Goal: Task Accomplishment & Management: Complete application form

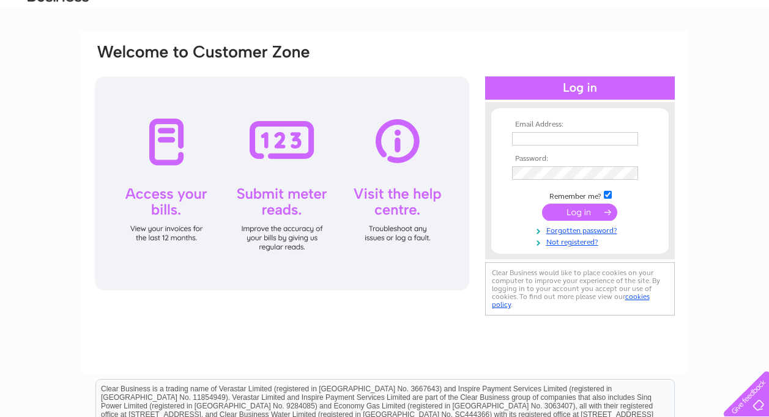
click at [521, 139] on input "text" at bounding box center [575, 138] width 126 height 13
type input "[PERSON_NAME][EMAIL_ADDRESS][DOMAIN_NAME]"
click at [585, 217] on input "submit" at bounding box center [579, 212] width 75 height 17
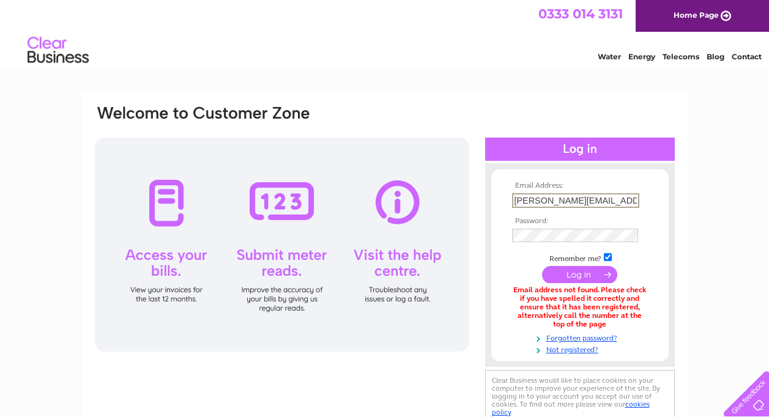
drag, startPoint x: 621, startPoint y: 201, endPoint x: 488, endPoint y: 216, distance: 133.6
click at [488, 216] on div "Email Address: [PERSON_NAME][EMAIL_ADDRESS][DOMAIN_NAME] Password:" at bounding box center [580, 265] width 190 height 179
type input "[EMAIL_ADDRESS][DOMAIN_NAME]"
click at [570, 275] on input "submit" at bounding box center [579, 274] width 75 height 17
click at [618, 201] on input "[EMAIL_ADDRESS][DOMAIN_NAME]" at bounding box center [575, 199] width 126 height 13
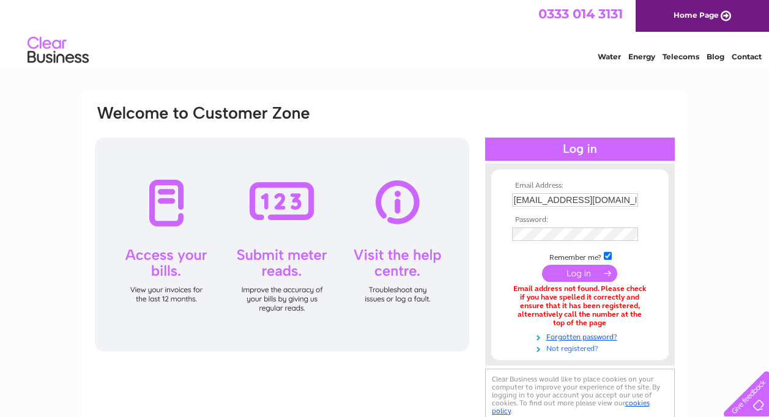
click at [579, 346] on link "Not registered?" at bounding box center [581, 348] width 139 height 12
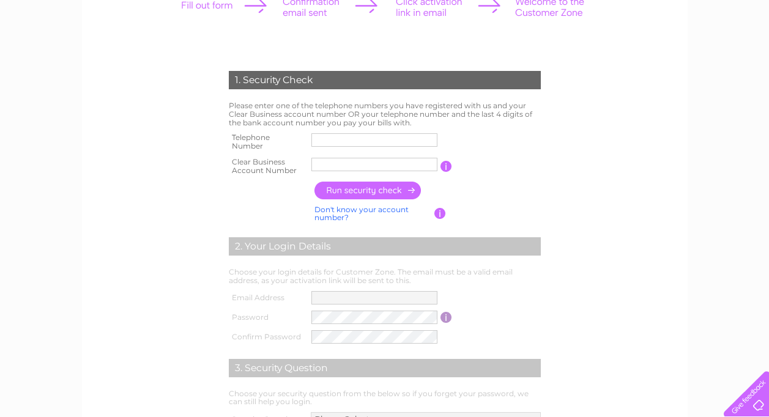
scroll to position [184, 0]
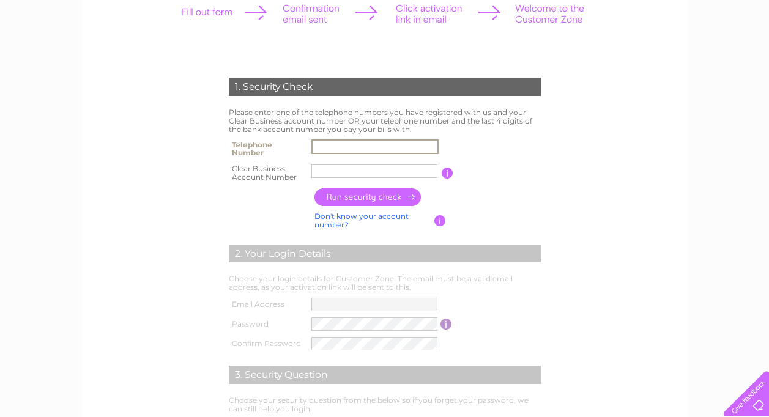
click at [327, 145] on input "text" at bounding box center [374, 146] width 127 height 15
type input "01418836693"
type input "Balloons"
drag, startPoint x: 352, startPoint y: 170, endPoint x: 271, endPoint y: 169, distance: 80.8
click at [271, 169] on tr "Clear Business Account Number Balloons You will find your account number on the…" at bounding box center [385, 173] width 318 height 24
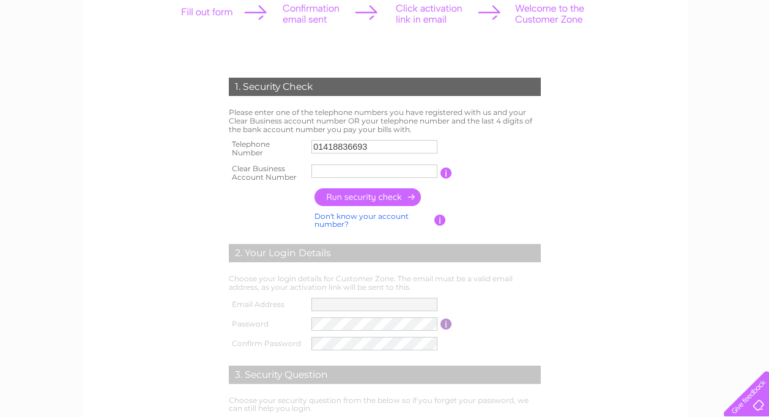
click at [445, 174] on input "button" at bounding box center [446, 173] width 12 height 11
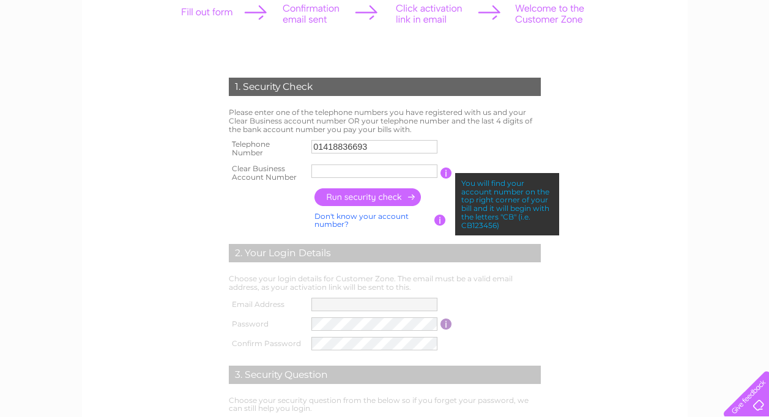
click at [344, 165] on input "text" at bounding box center [374, 171] width 126 height 13
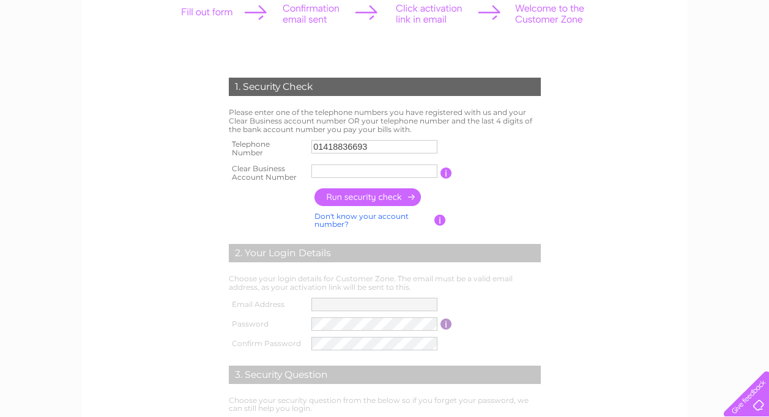
click at [506, 169] on td "You will find your account number on the top right corner of your bill and it w…" at bounding box center [497, 173] width 91 height 24
click at [330, 220] on link "Don't know your account number?" at bounding box center [361, 221] width 94 height 18
click at [320, 169] on input "text" at bounding box center [319, 171] width 16 height 13
type input "9"
type input "3"
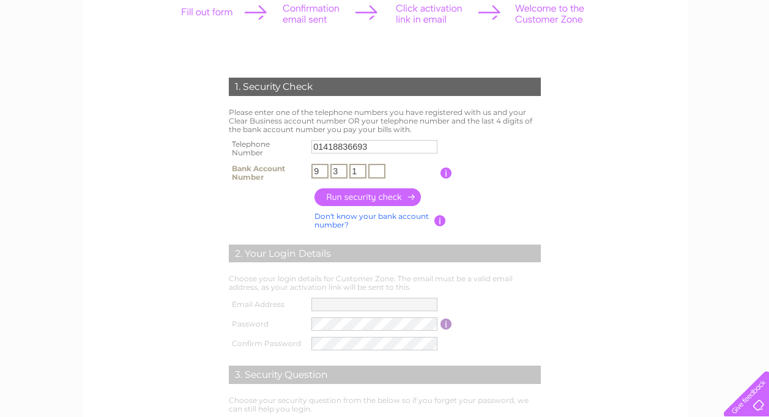
type input "1"
type input "2"
click at [369, 199] on input "button" at bounding box center [368, 197] width 108 height 18
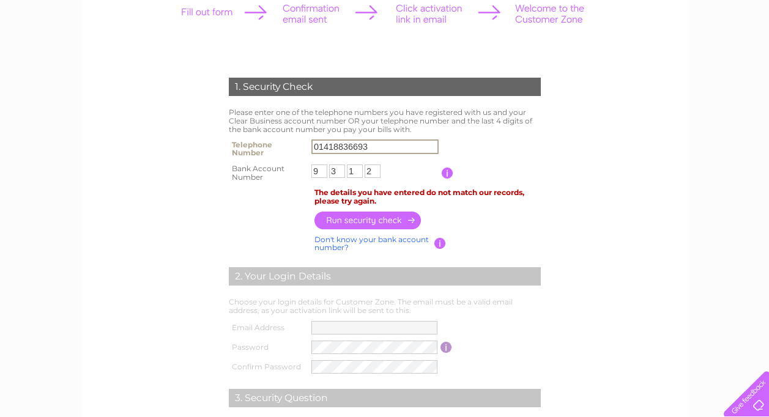
drag, startPoint x: 377, startPoint y: 149, endPoint x: 251, endPoint y: 143, distance: 126.2
click at [251, 143] on tr "Telephone Number 01418836693" at bounding box center [385, 148] width 318 height 24
type input "07740679161"
click at [661, 175] on form "1. Security Check Please enter one of the telephone numbers you have registered…" at bounding box center [385, 293] width 582 height 481
click at [355, 219] on input "button" at bounding box center [368, 220] width 108 height 18
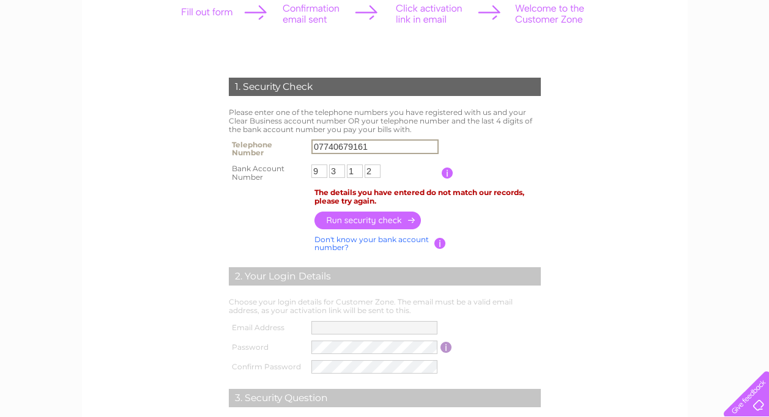
drag, startPoint x: 372, startPoint y: 148, endPoint x: 297, endPoint y: 145, distance: 75.3
click at [297, 145] on tr "Telephone Number 07740679161" at bounding box center [385, 148] width 318 height 24
type input "07739089157"
click at [356, 219] on input "button" at bounding box center [368, 220] width 108 height 18
drag, startPoint x: 386, startPoint y: 147, endPoint x: 253, endPoint y: 141, distance: 132.9
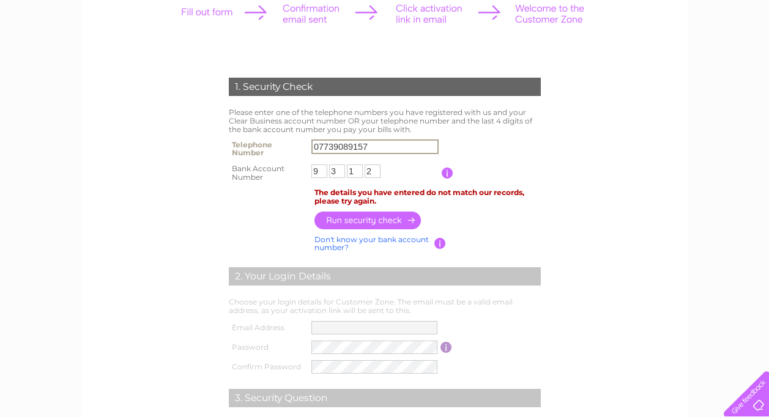
click at [253, 141] on tr "Telephone Number 07739089157" at bounding box center [385, 148] width 318 height 24
type input "01413373373"
click at [360, 221] on input "button" at bounding box center [368, 220] width 108 height 18
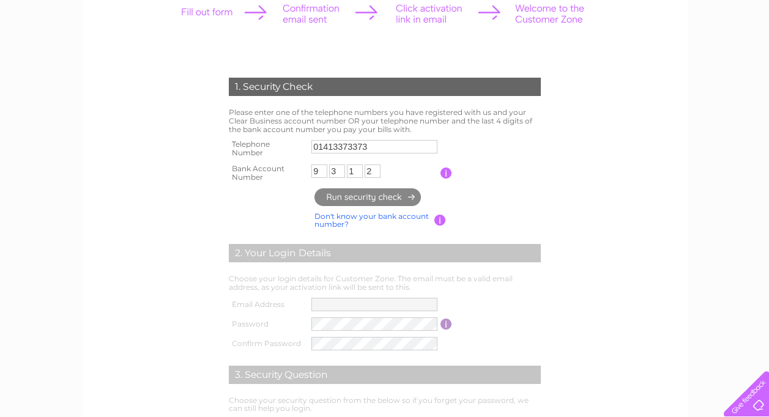
type input "**********"
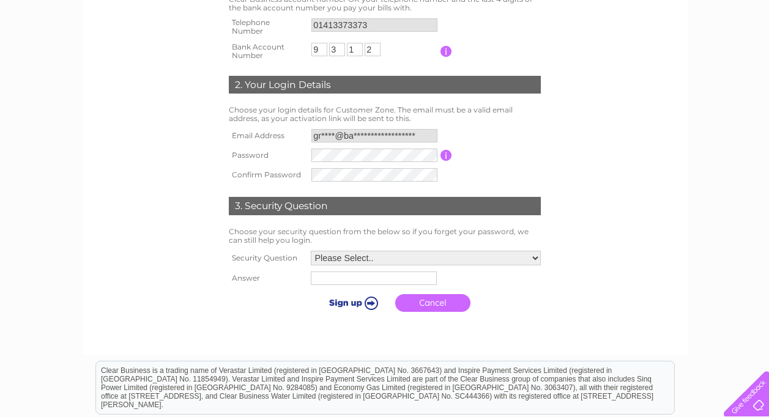
scroll to position [306, 0]
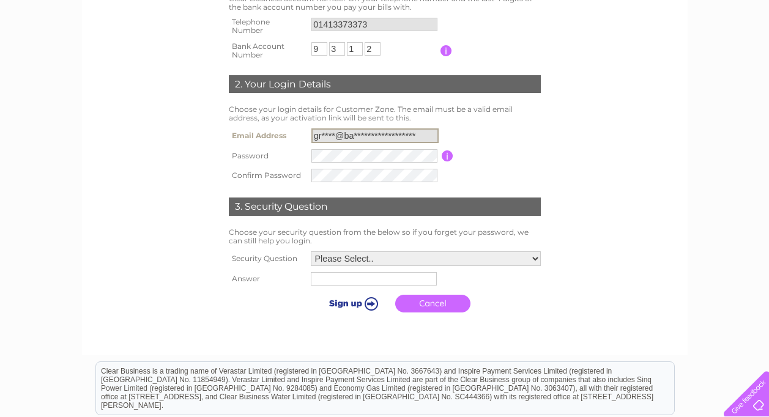
drag, startPoint x: 426, startPoint y: 139, endPoint x: 232, endPoint y: 132, distance: 194.1
click at [232, 132] on tr "**********" at bounding box center [385, 135] width 318 height 21
click at [406, 136] on input "**********" at bounding box center [374, 135] width 127 height 15
drag, startPoint x: 421, startPoint y: 136, endPoint x: 239, endPoint y: 121, distance: 182.9
click at [239, 121] on div "1. Security Check Please enter one of the telephone numbers you have registered…" at bounding box center [384, 131] width 369 height 376
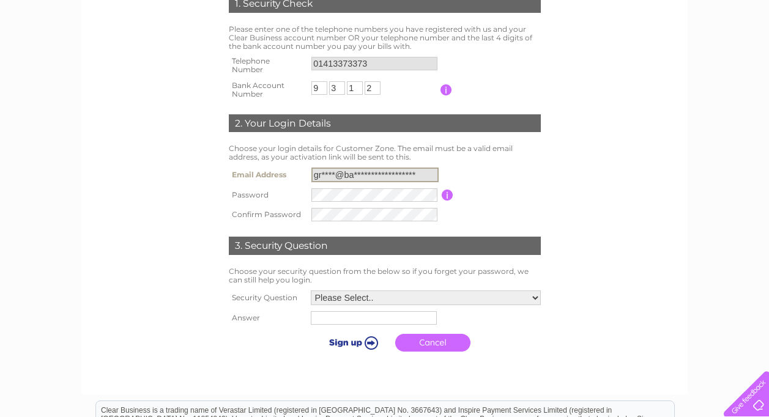
scroll to position [245, 0]
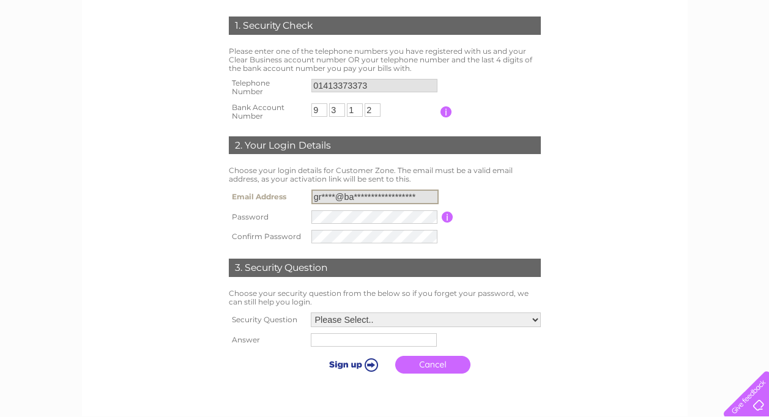
click at [429, 197] on input "**********" at bounding box center [374, 197] width 127 height 15
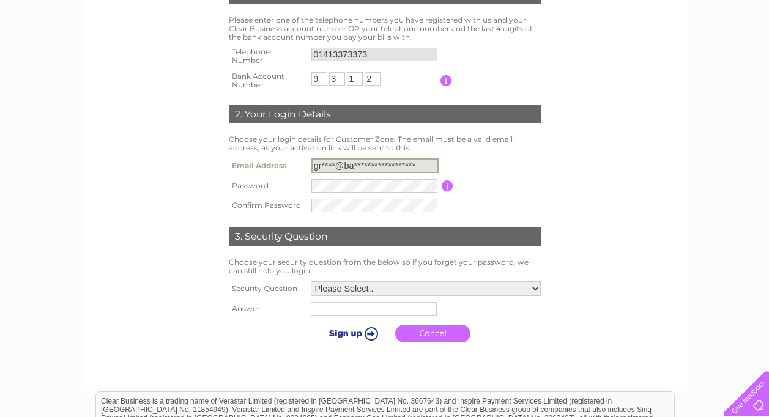
scroll to position [306, 0]
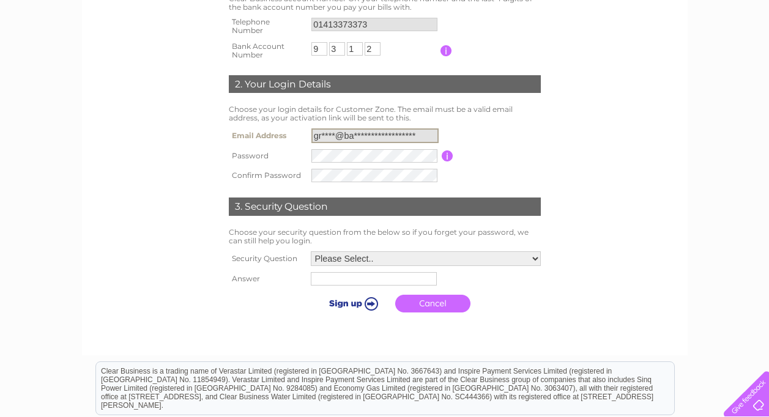
drag, startPoint x: 417, startPoint y: 136, endPoint x: 237, endPoint y: 126, distance: 179.5
click at [237, 126] on tr "**********" at bounding box center [385, 135] width 318 height 21
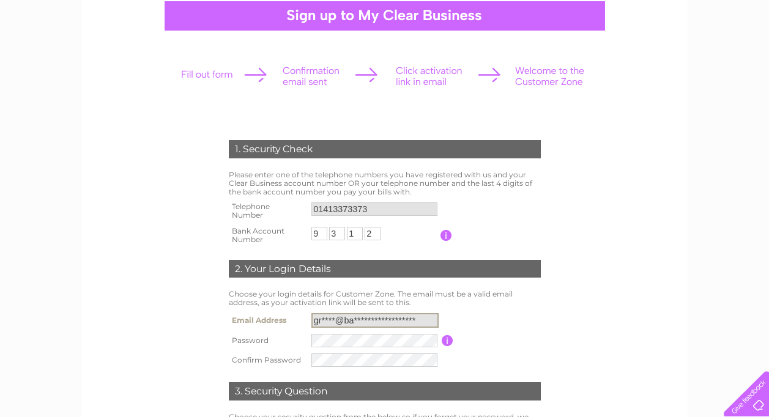
scroll to position [122, 0]
